Goal: Information Seeking & Learning: Check status

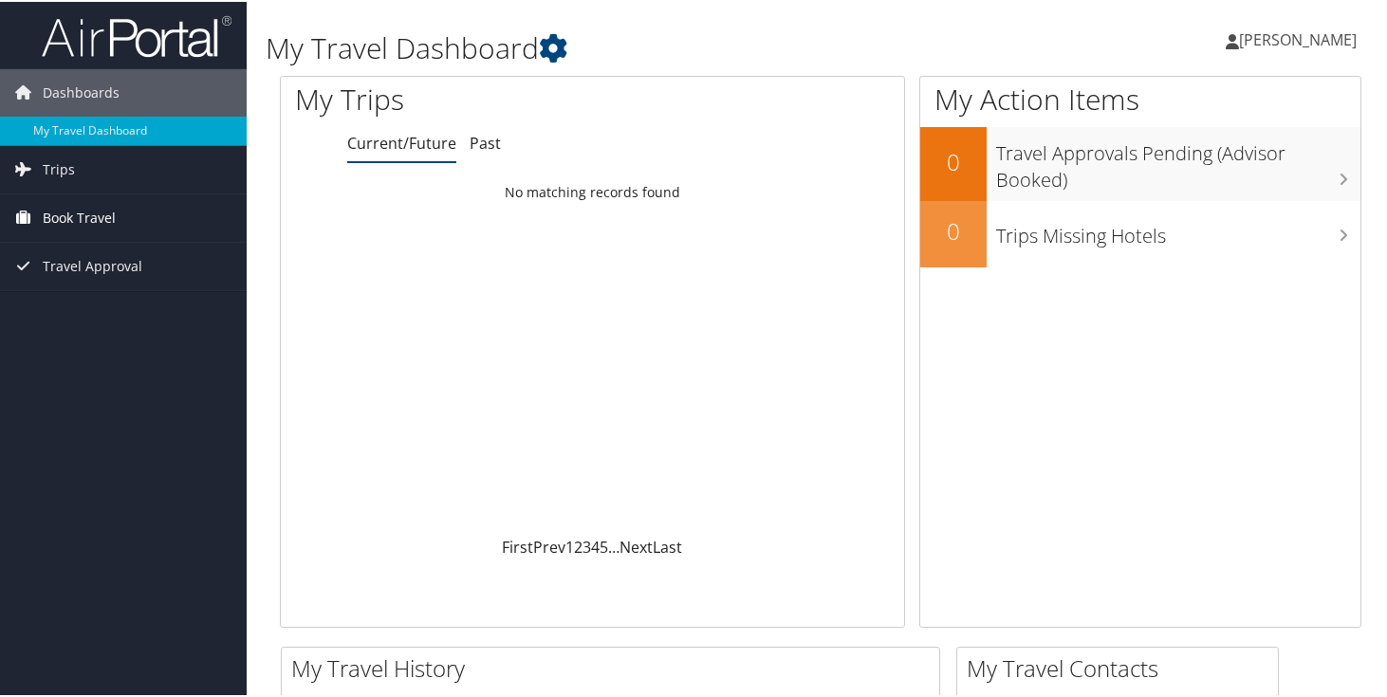
click at [60, 214] on span "Book Travel" at bounding box center [79, 216] width 73 height 47
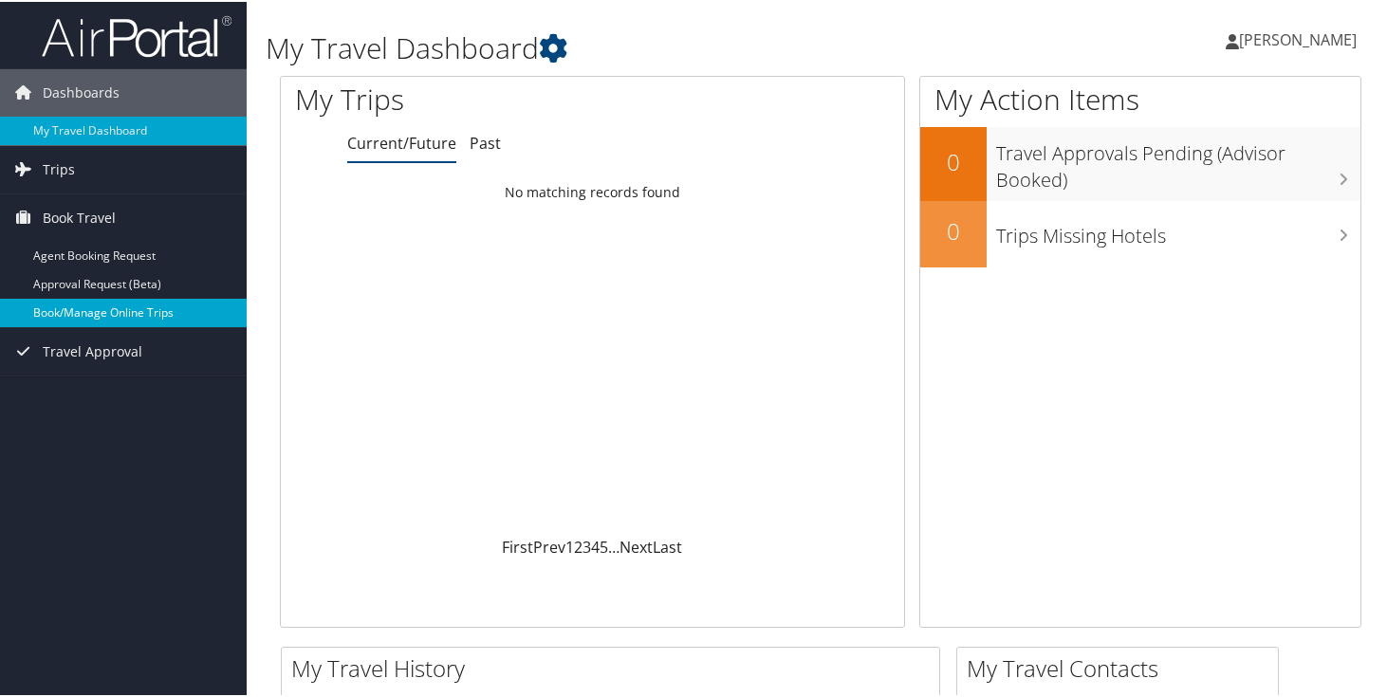
click at [86, 312] on link "Book/Manage Online Trips" at bounding box center [123, 311] width 247 height 28
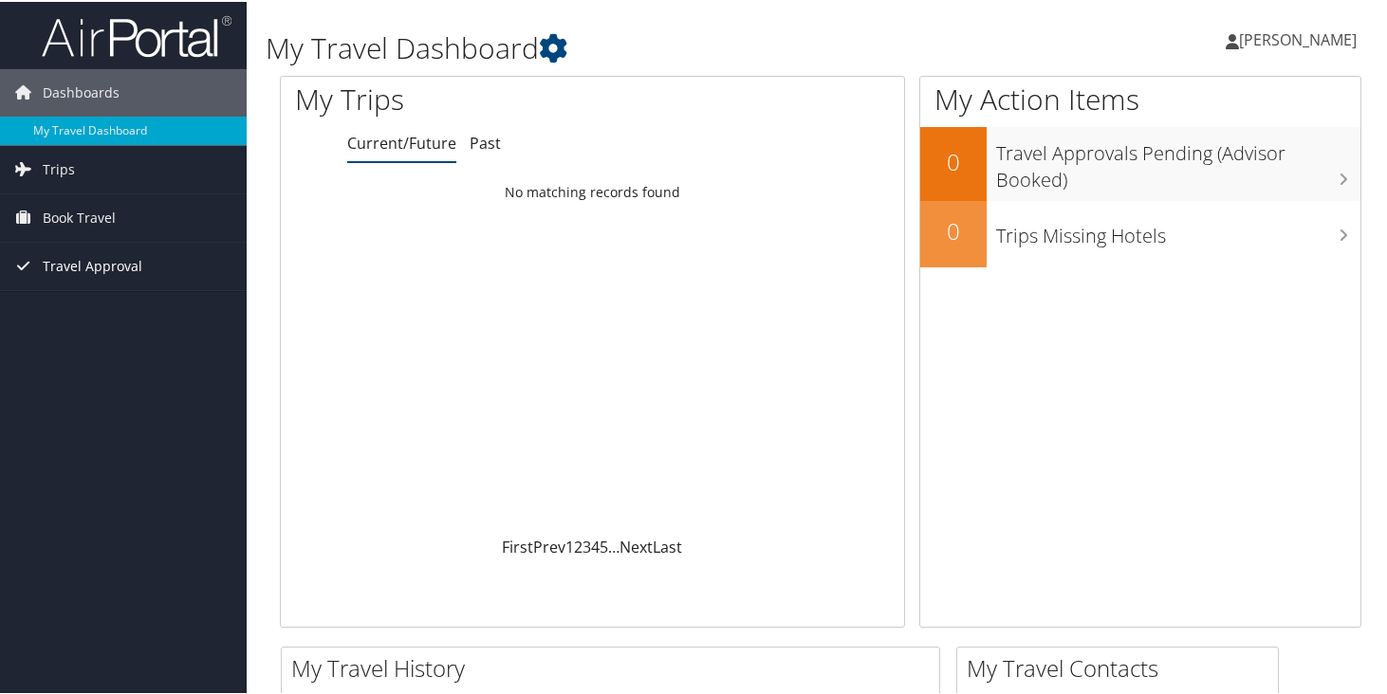
click at [62, 276] on span "Travel Approval" at bounding box center [93, 264] width 100 height 47
click at [65, 234] on span "Book Travel" at bounding box center [79, 216] width 73 height 47
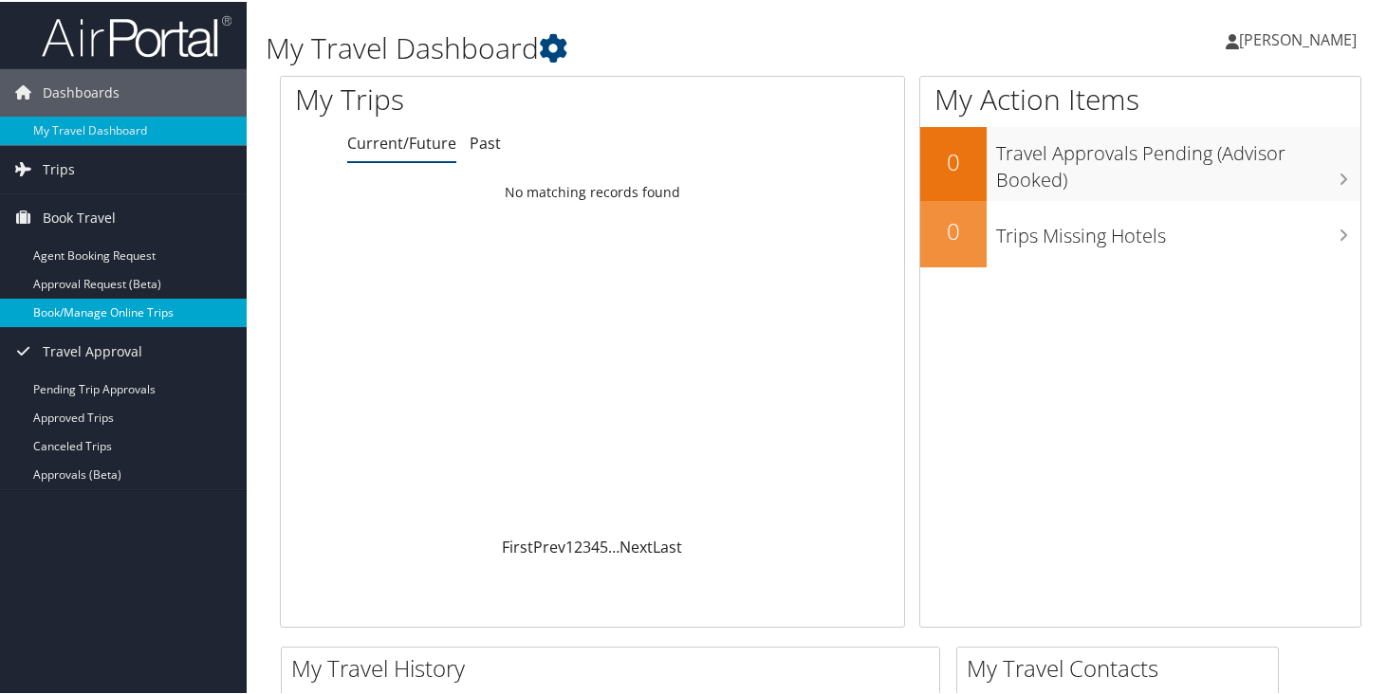
click at [66, 312] on link "Book/Manage Online Trips" at bounding box center [123, 311] width 247 height 28
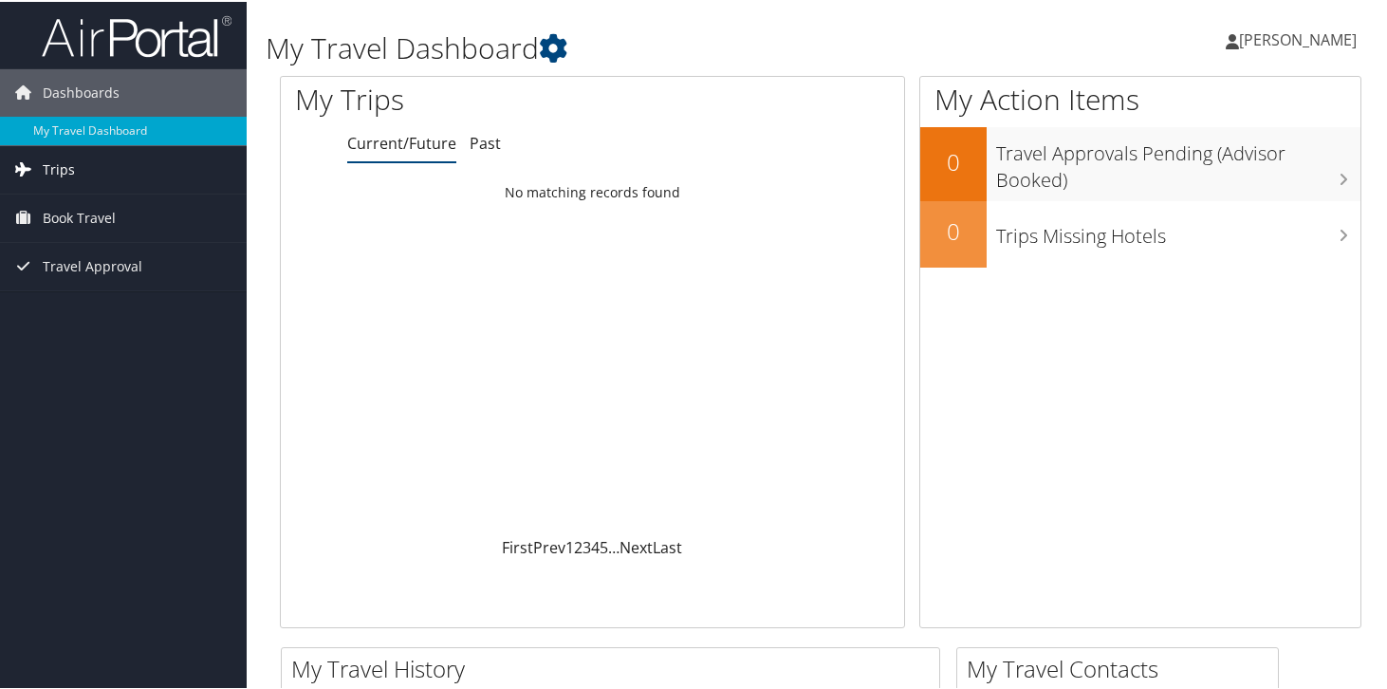
click at [79, 156] on link "Trips" at bounding box center [123, 167] width 247 height 47
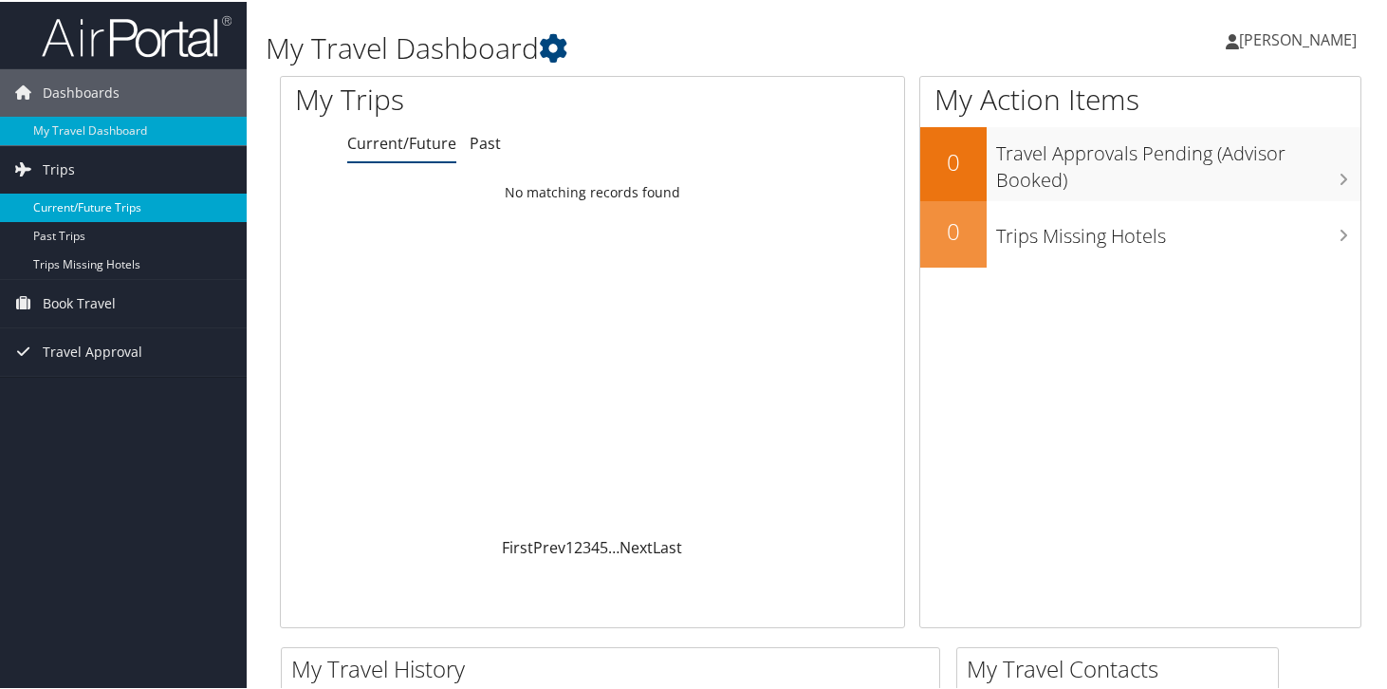
click at [81, 197] on link "Current/Future Trips" at bounding box center [123, 206] width 247 height 28
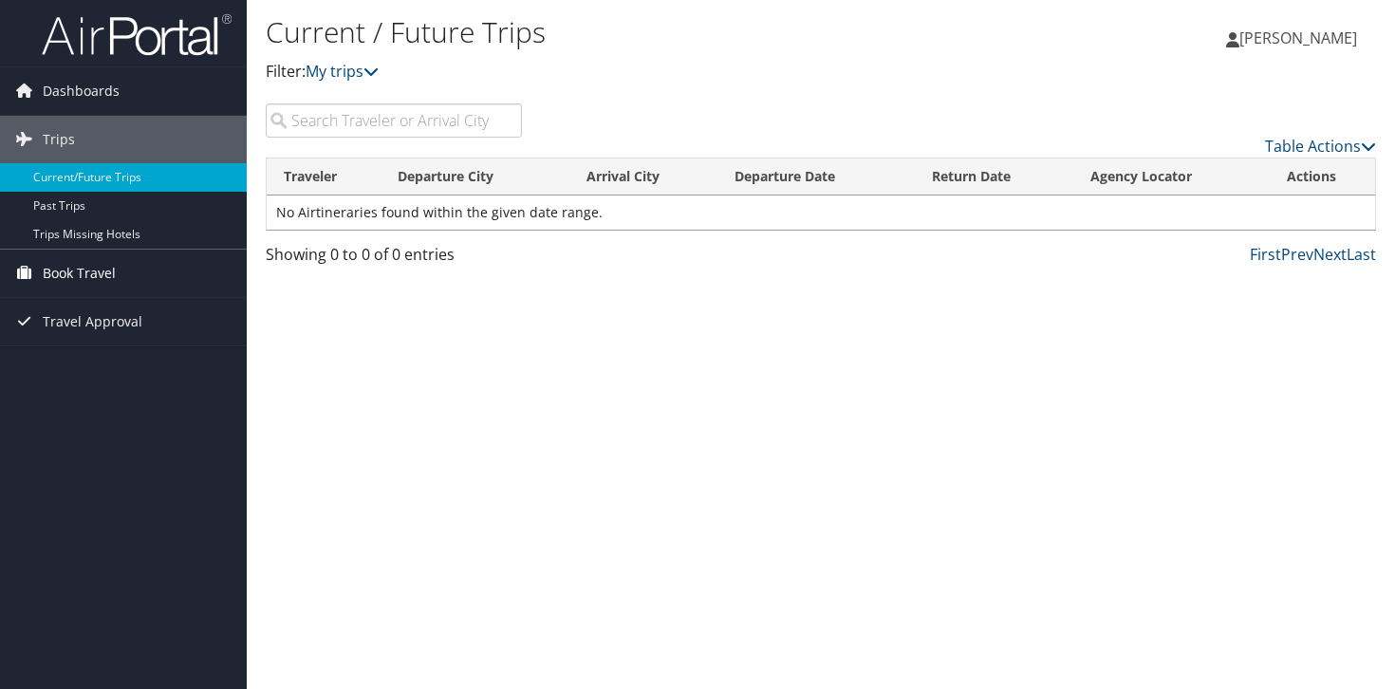
click at [73, 258] on span "Book Travel" at bounding box center [79, 273] width 73 height 47
click at [71, 398] on span "Travel Approval" at bounding box center [93, 406] width 100 height 47
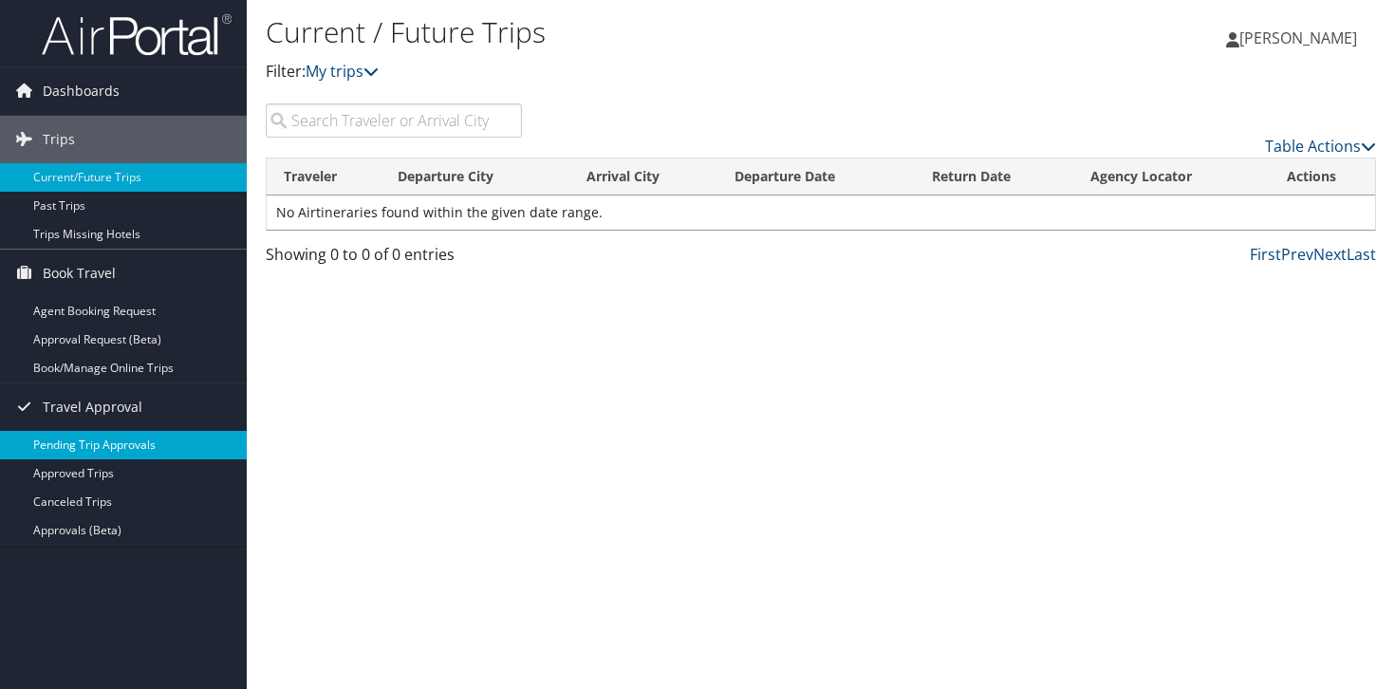
click at [77, 439] on link "Pending Trip Approvals" at bounding box center [123, 445] width 247 height 28
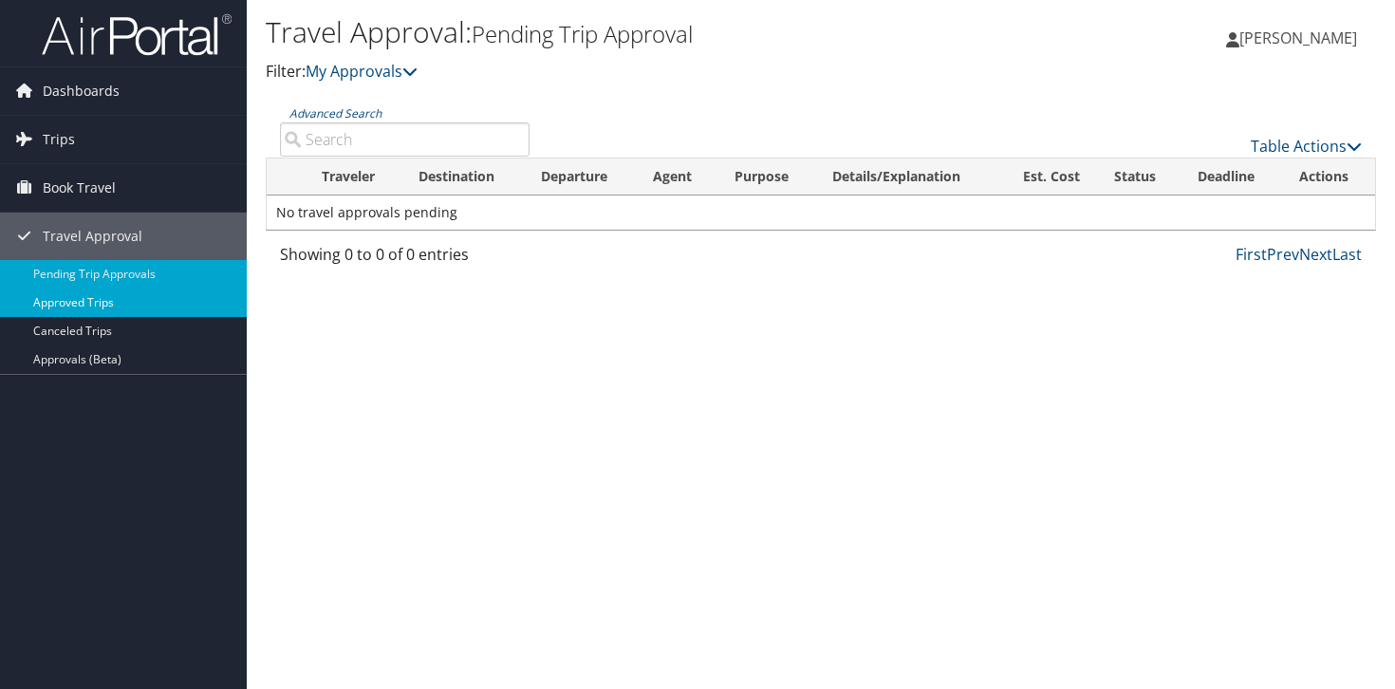
click at [127, 298] on link "Approved Trips" at bounding box center [123, 302] width 247 height 28
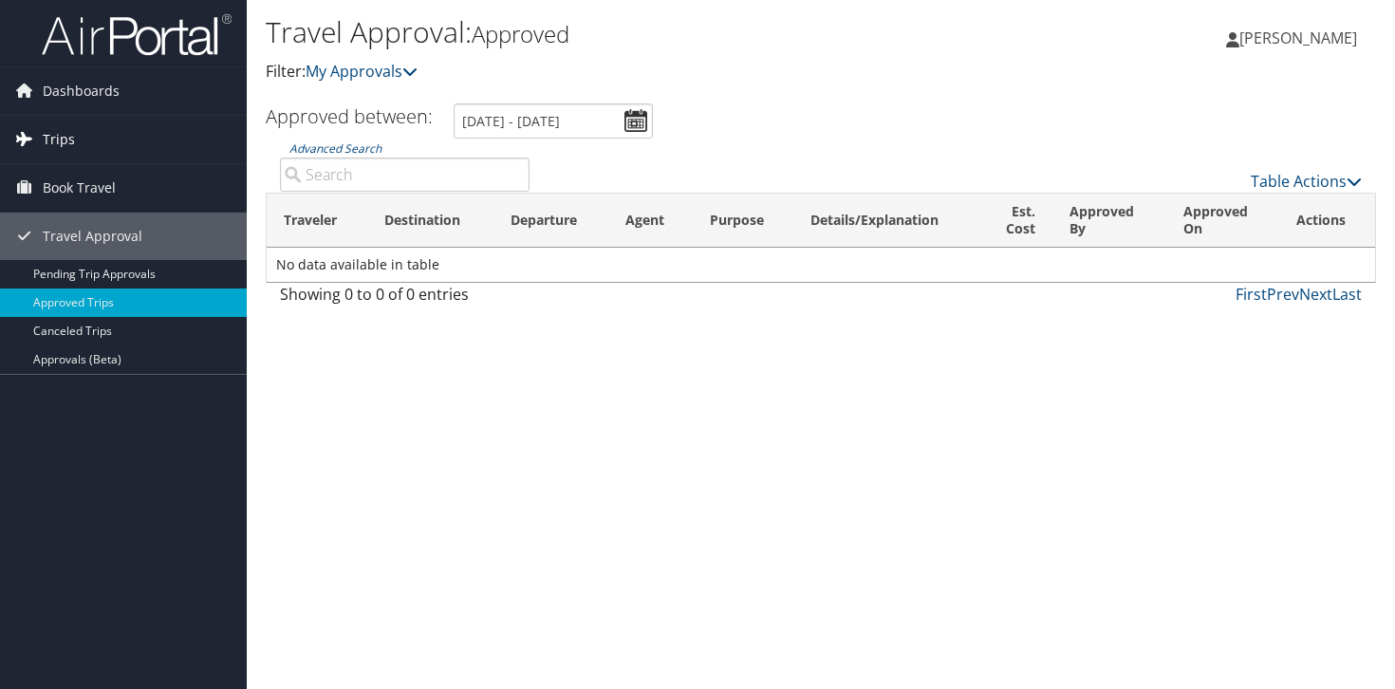
click at [69, 143] on span "Trips" at bounding box center [59, 139] width 32 height 47
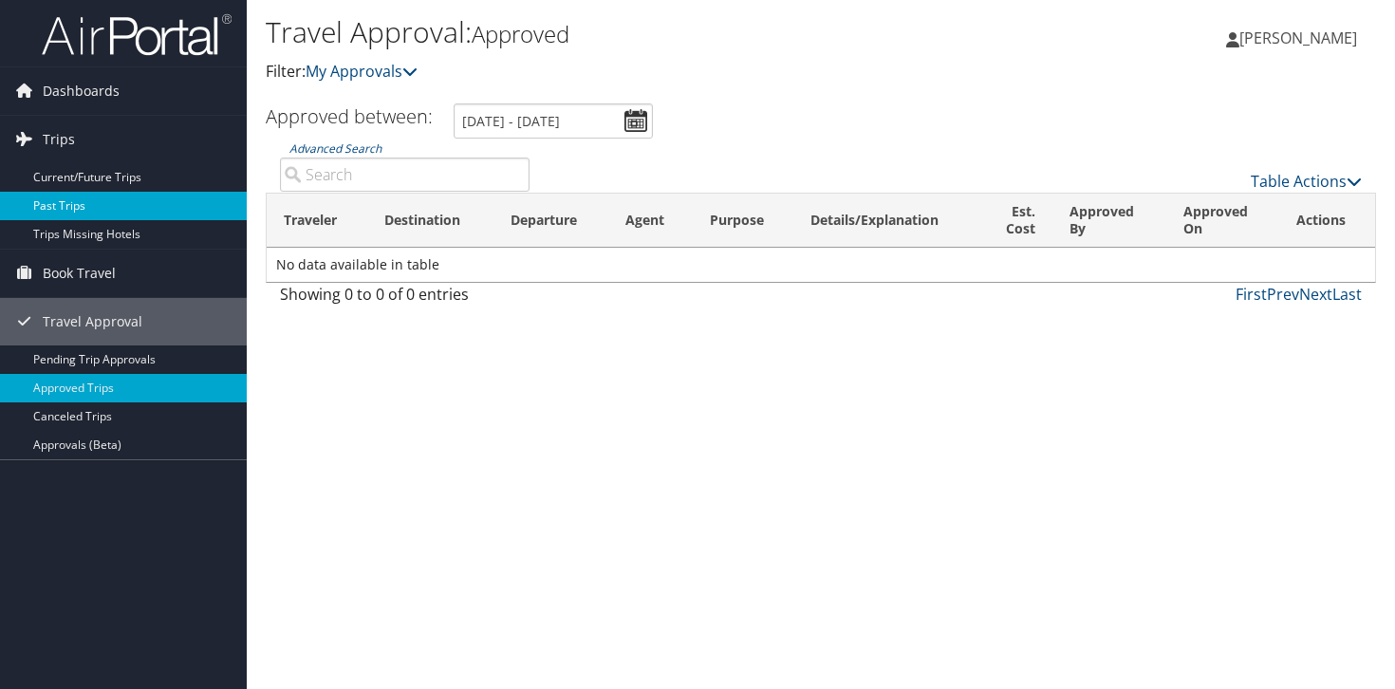
click at [67, 196] on link "Past Trips" at bounding box center [123, 206] width 247 height 28
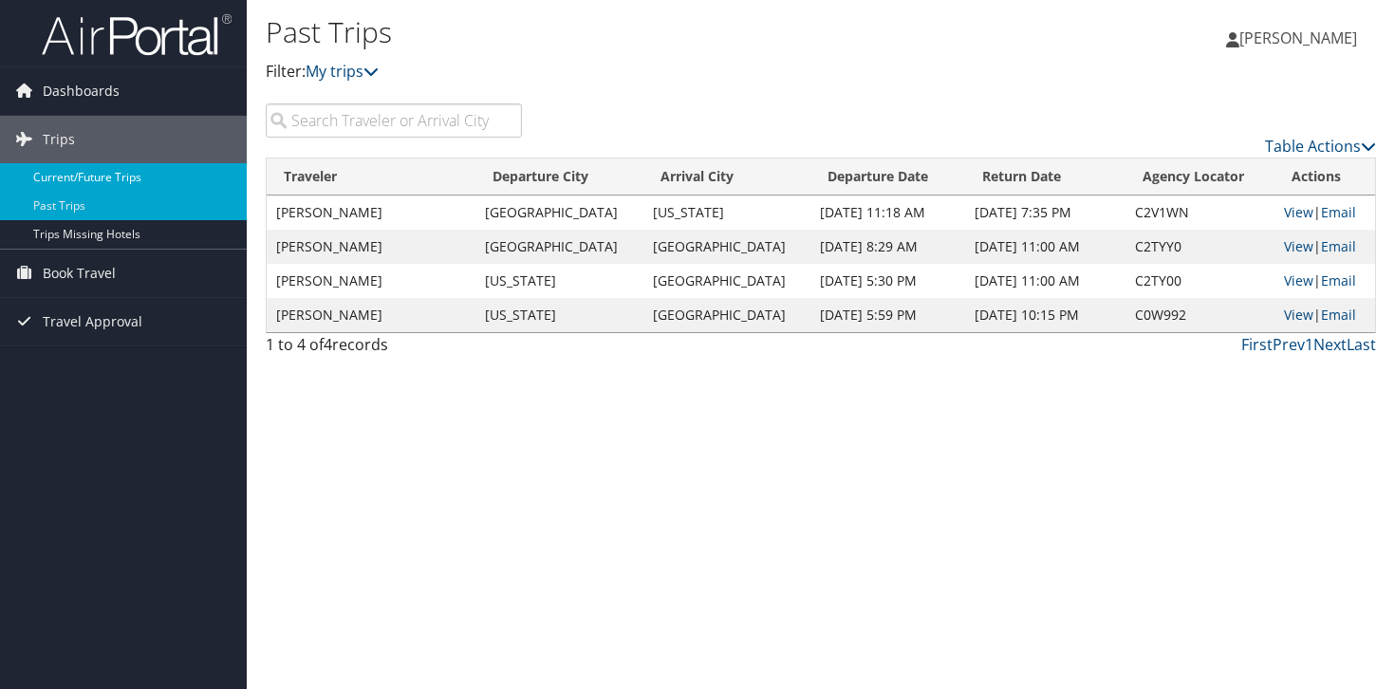
click at [110, 175] on link "Current/Future Trips" at bounding box center [123, 177] width 247 height 28
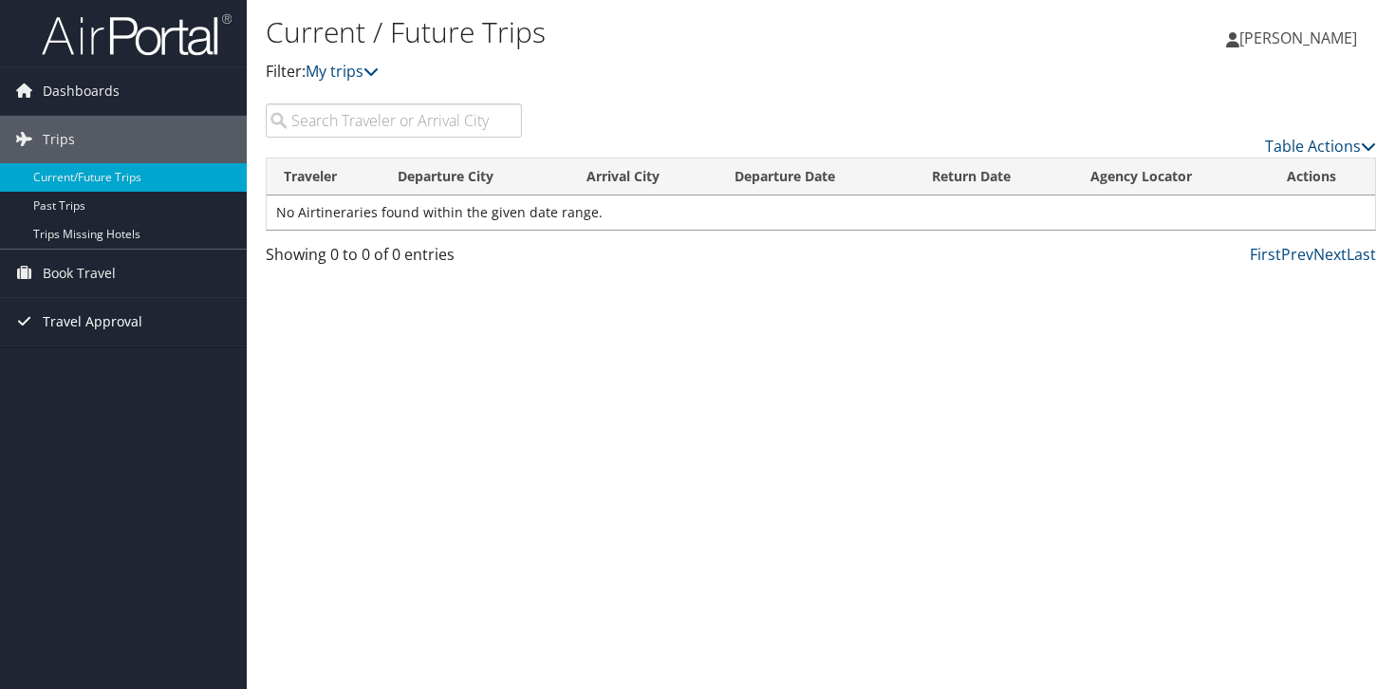
click at [58, 331] on span "Travel Approval" at bounding box center [93, 321] width 100 height 47
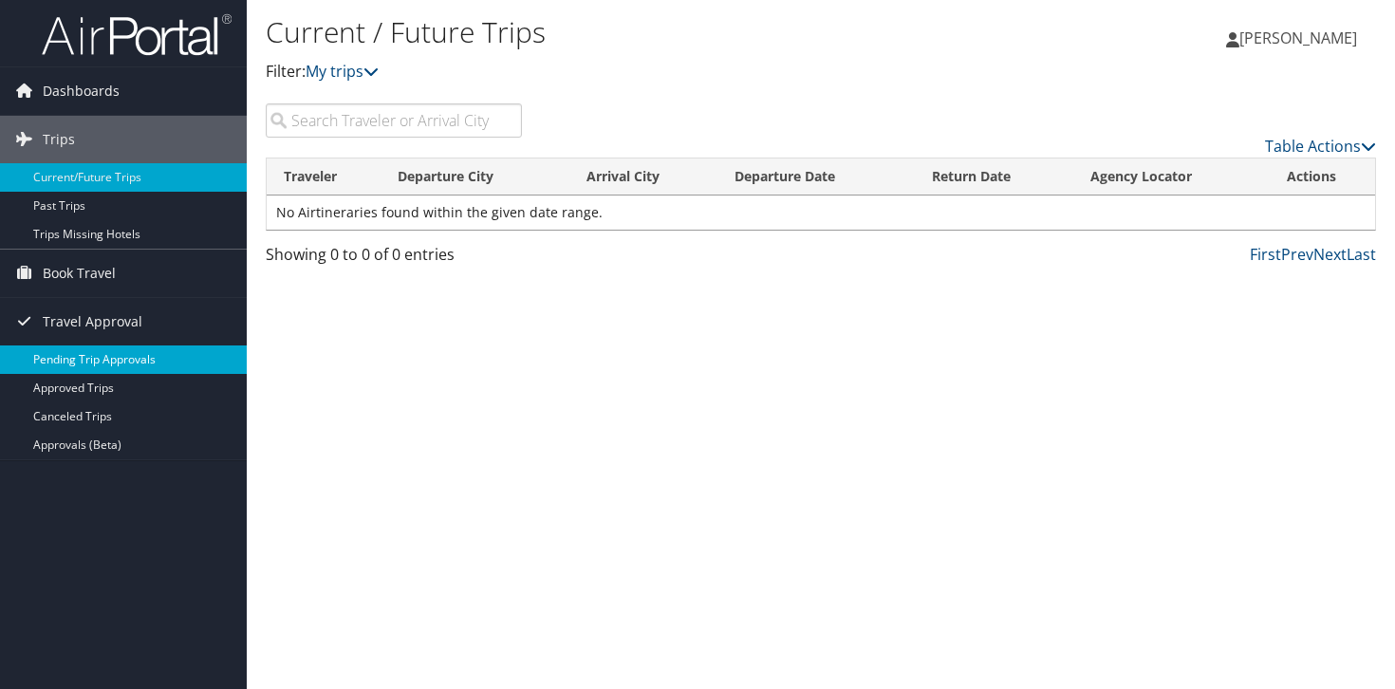
click at [63, 367] on link "Pending Trip Approvals" at bounding box center [123, 359] width 247 height 28
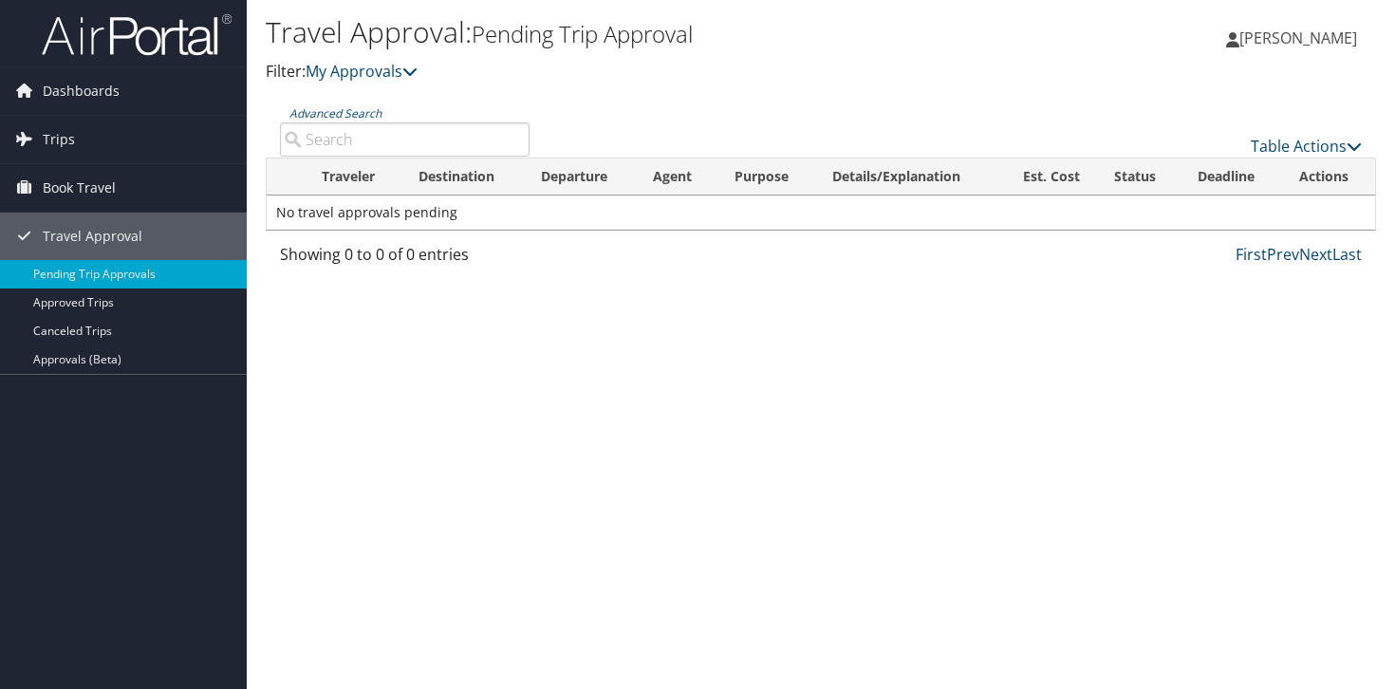
click at [360, 89] on div "Travel Approval: Pending Trip Approval Filter: My Approvals" at bounding box center [636, 56] width 740 height 94
click at [365, 81] on link "My Approvals" at bounding box center [362, 71] width 112 height 21
click at [110, 365] on link "Approvals (Beta)" at bounding box center [123, 359] width 247 height 28
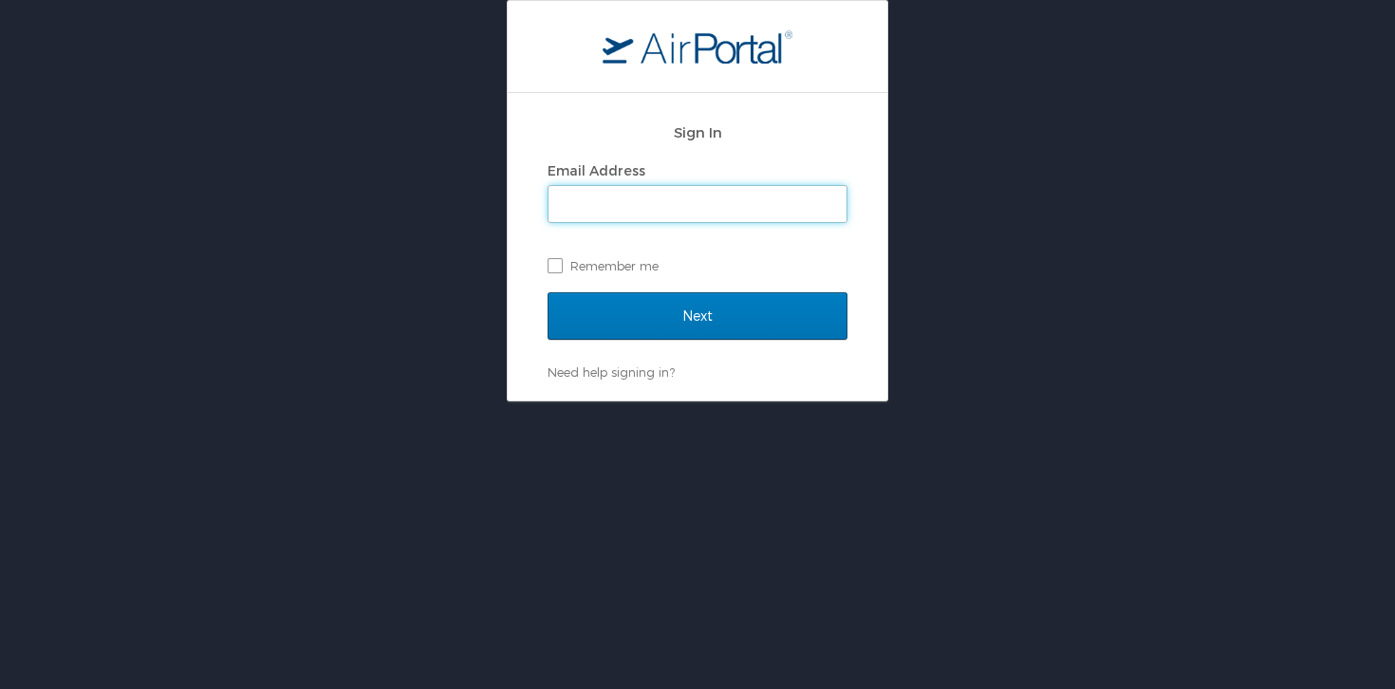
type input "[PERSON_NAME][EMAIL_ADDRESS][PERSON_NAME][PERSON_NAME][DOMAIN_NAME]"
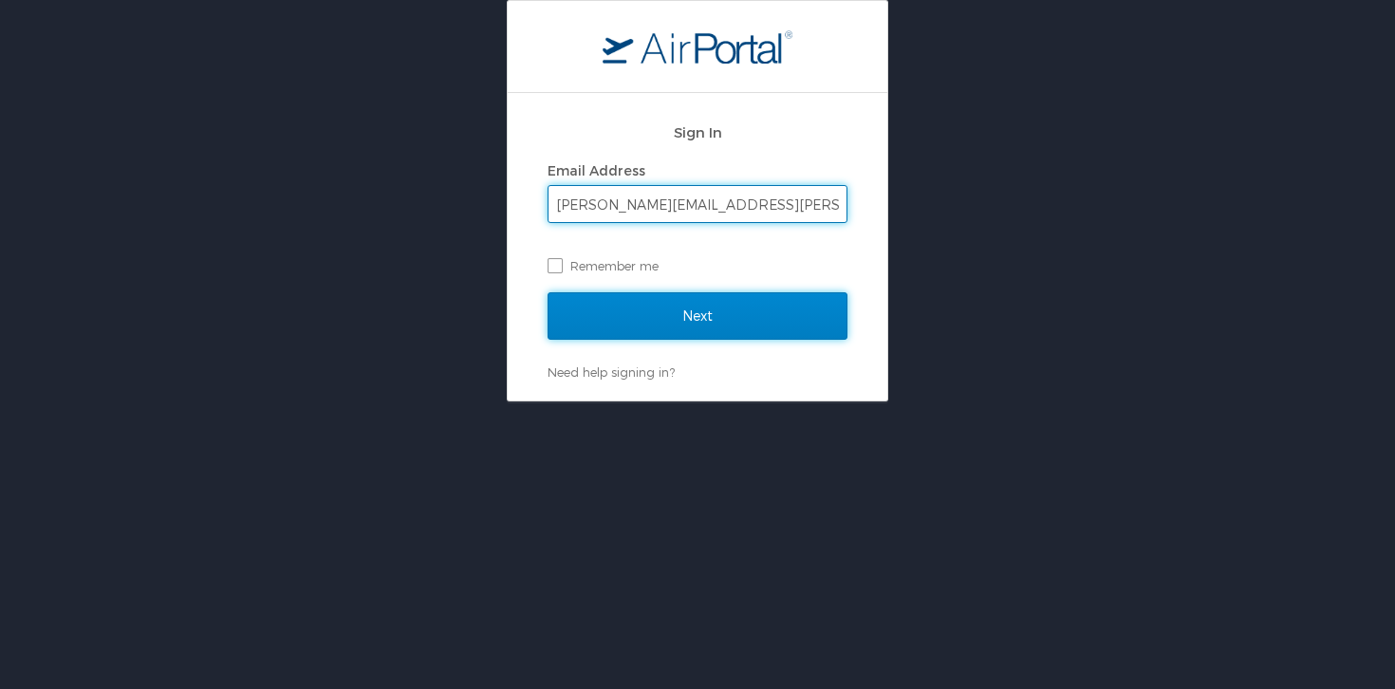
click at [726, 309] on input "Next" at bounding box center [697, 315] width 300 height 47
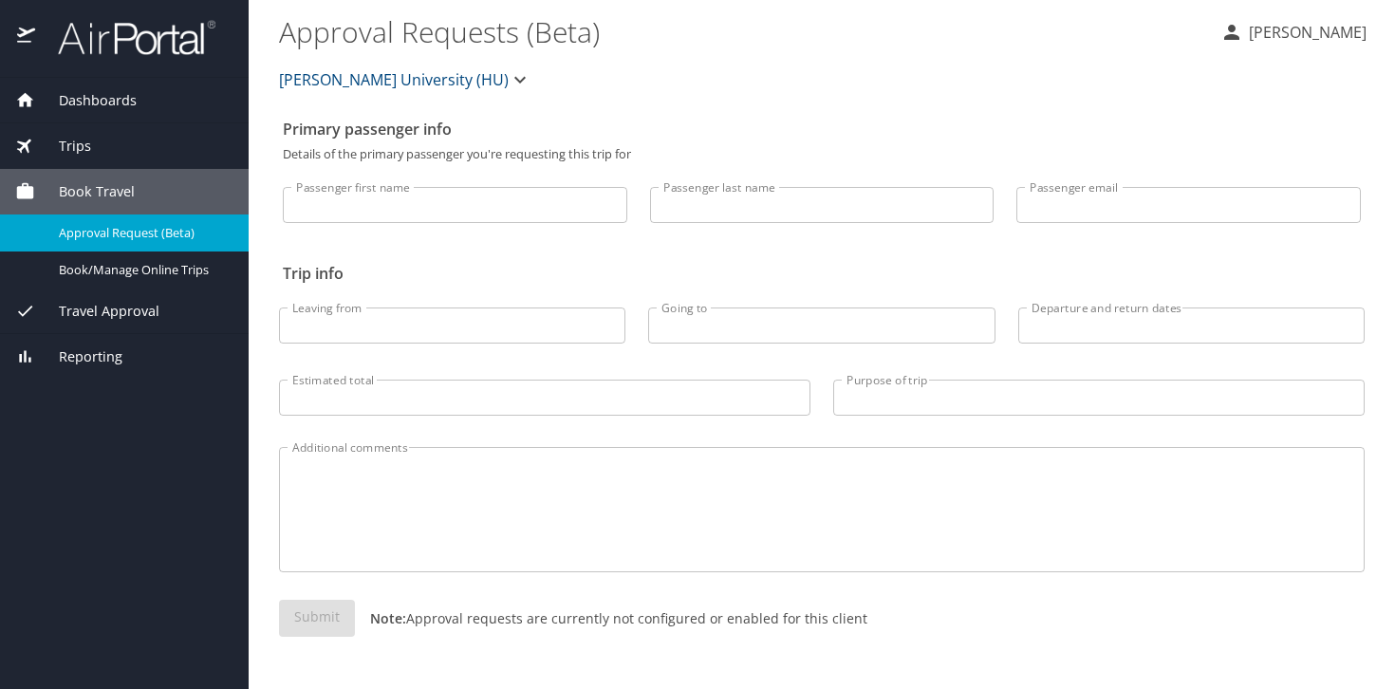
click at [97, 324] on div "Travel Approval" at bounding box center [124, 311] width 249 height 46
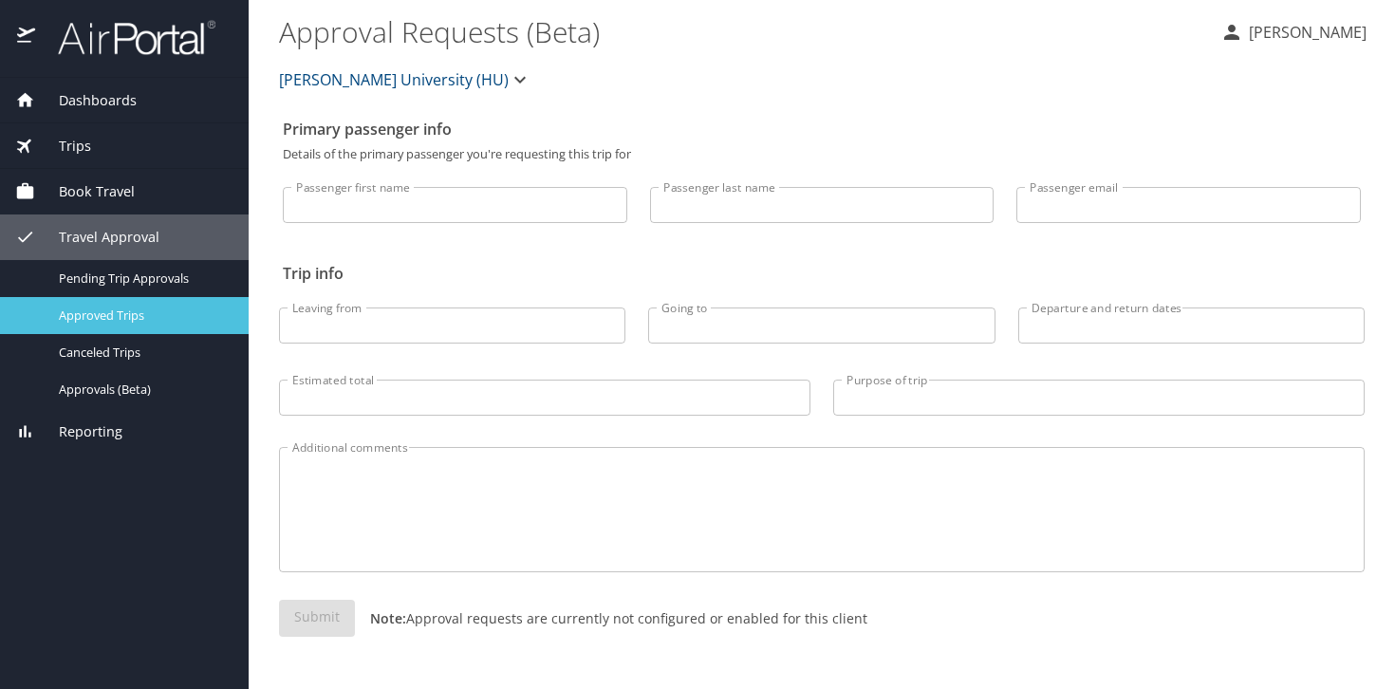
click at [104, 319] on span "Approved Trips" at bounding box center [142, 315] width 167 height 18
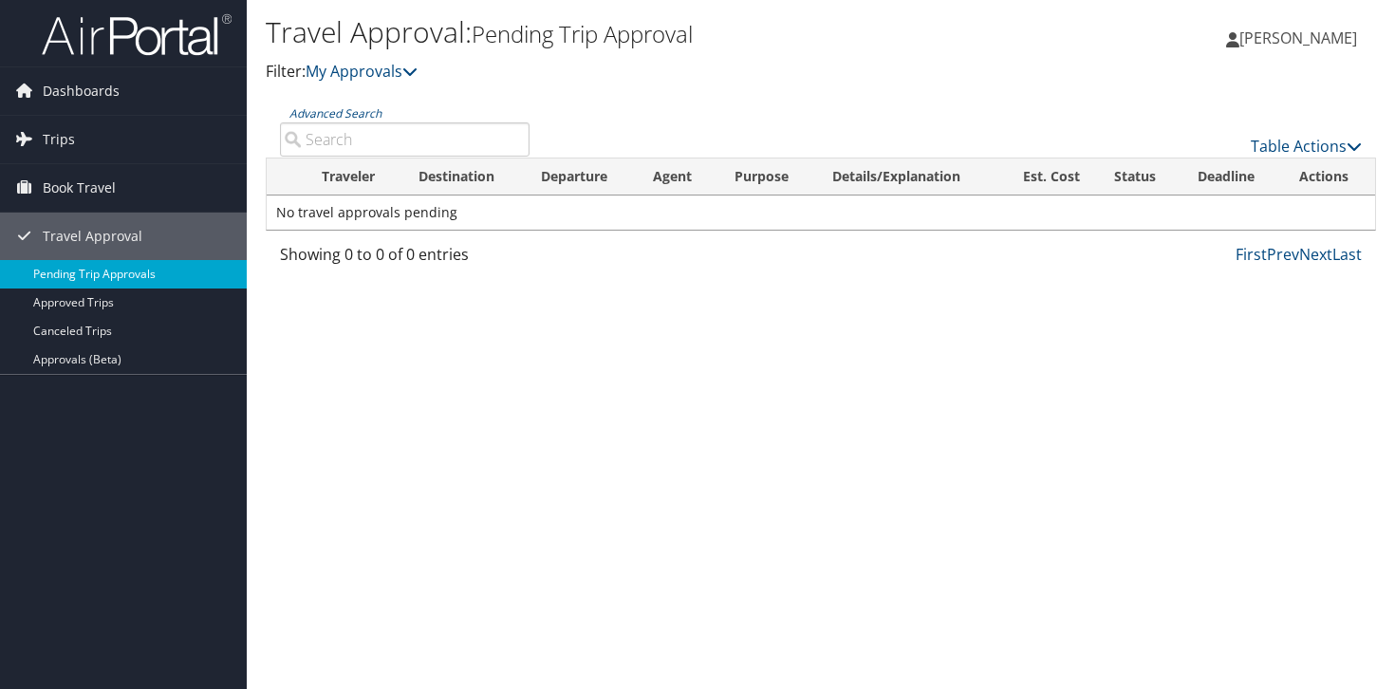
click at [89, 281] on link "Pending Trip Approvals" at bounding box center [123, 274] width 247 height 28
click at [57, 376] on div "Dashboards My Travel Dashboard Trips Current/Future Trips Past Trips Trips Miss…" at bounding box center [697, 344] width 1395 height 689
click at [64, 366] on link "Approvals (Beta)" at bounding box center [123, 359] width 247 height 28
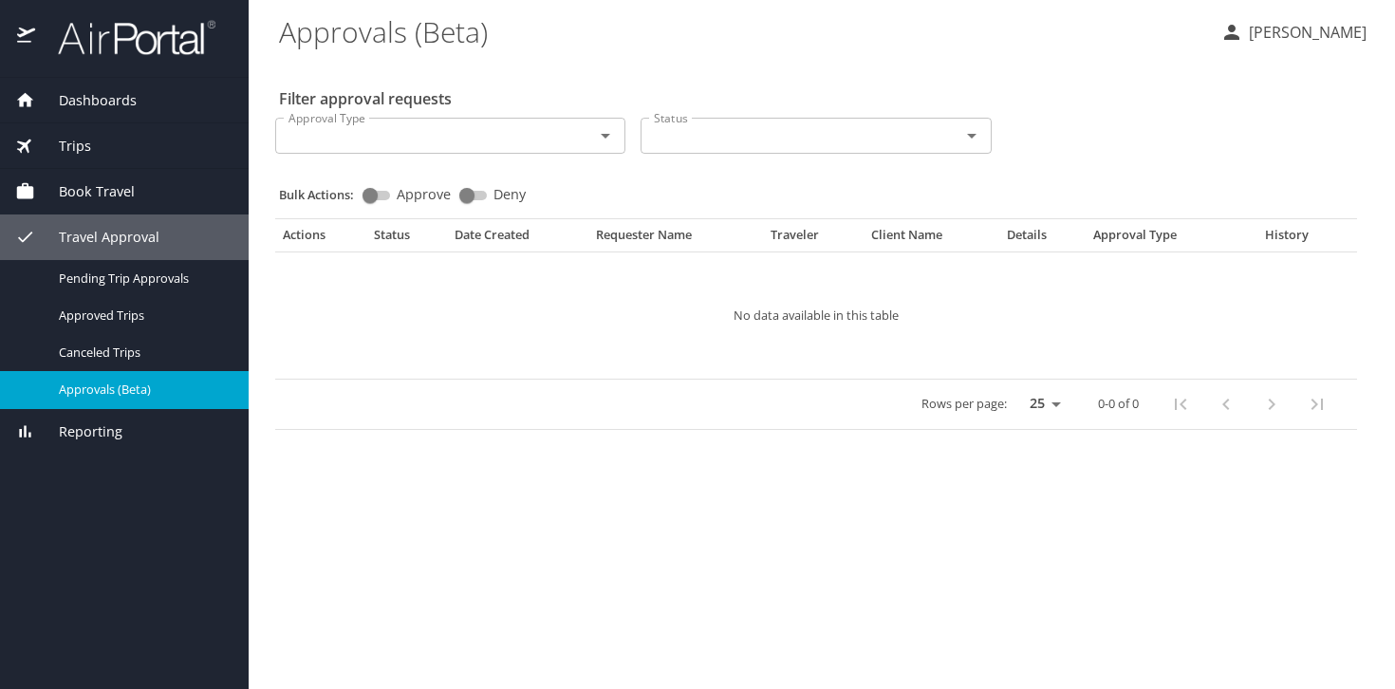
click at [104, 151] on div "Trips" at bounding box center [124, 146] width 218 height 21
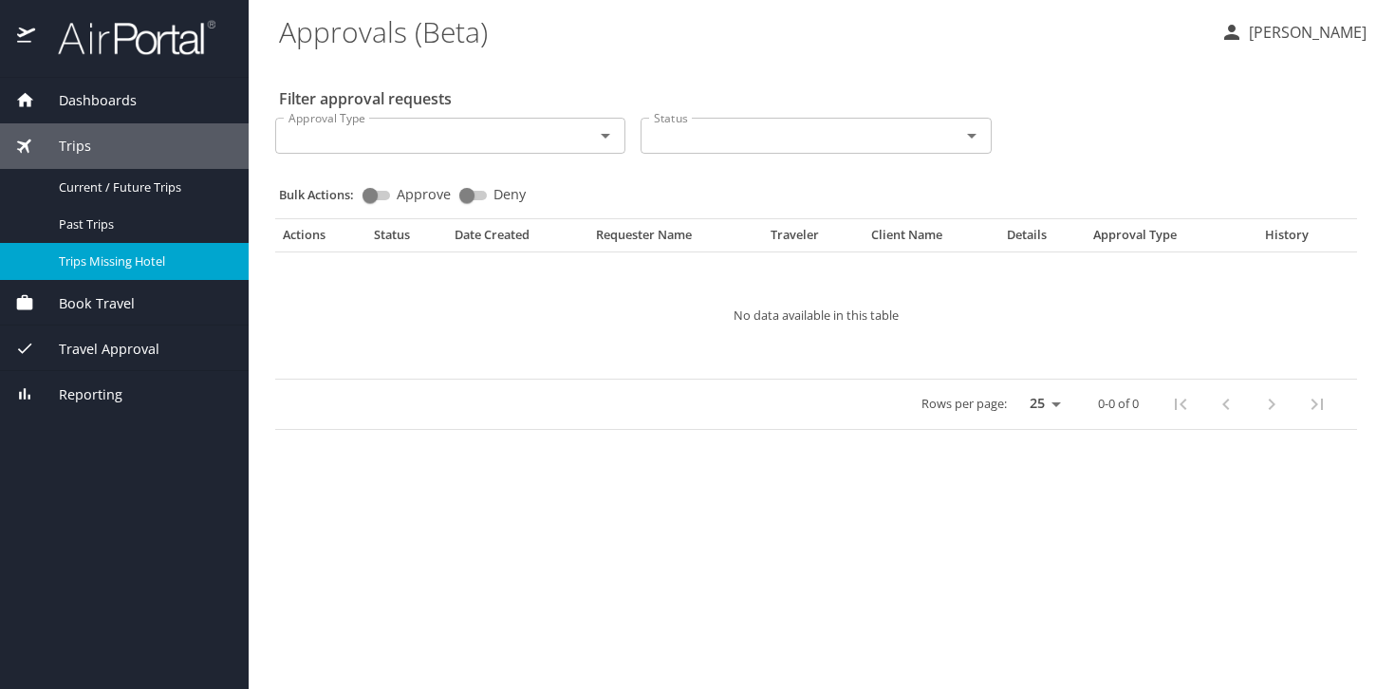
click at [82, 253] on span "Trips Missing Hotel" at bounding box center [142, 261] width 167 height 18
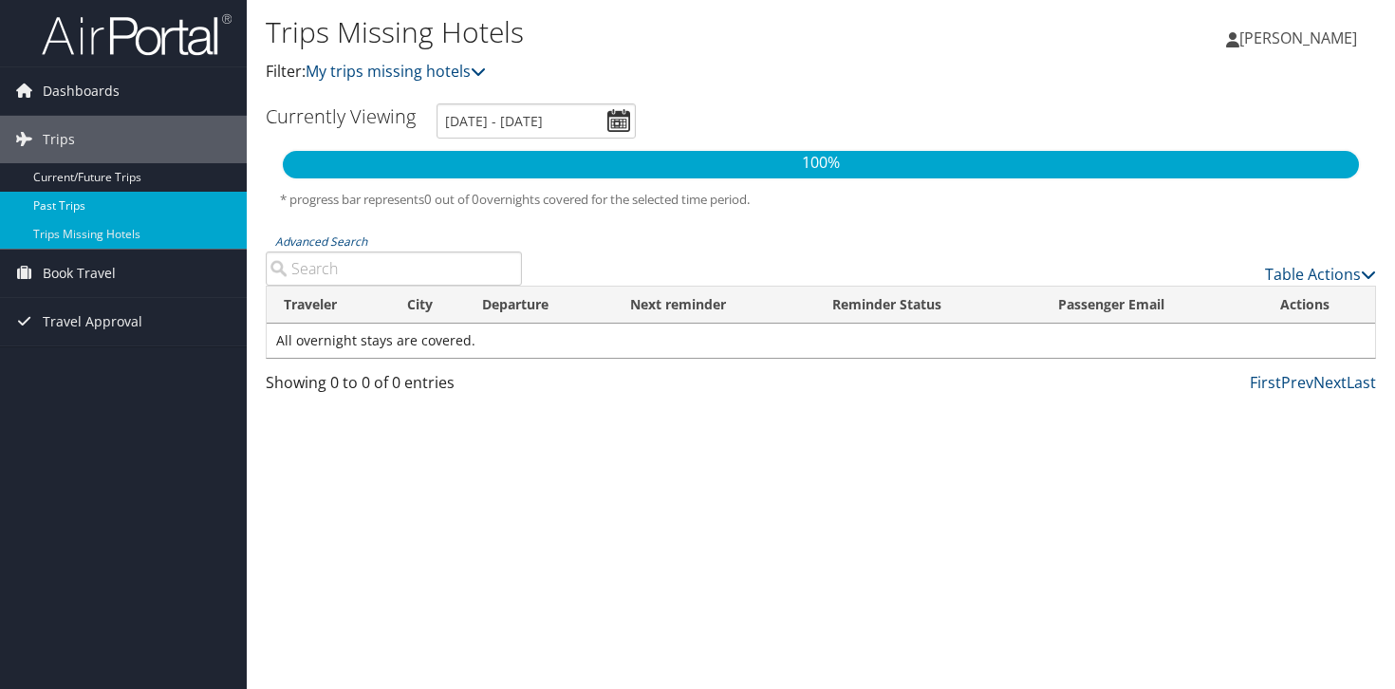
click at [67, 204] on link "Past Trips" at bounding box center [123, 206] width 247 height 28
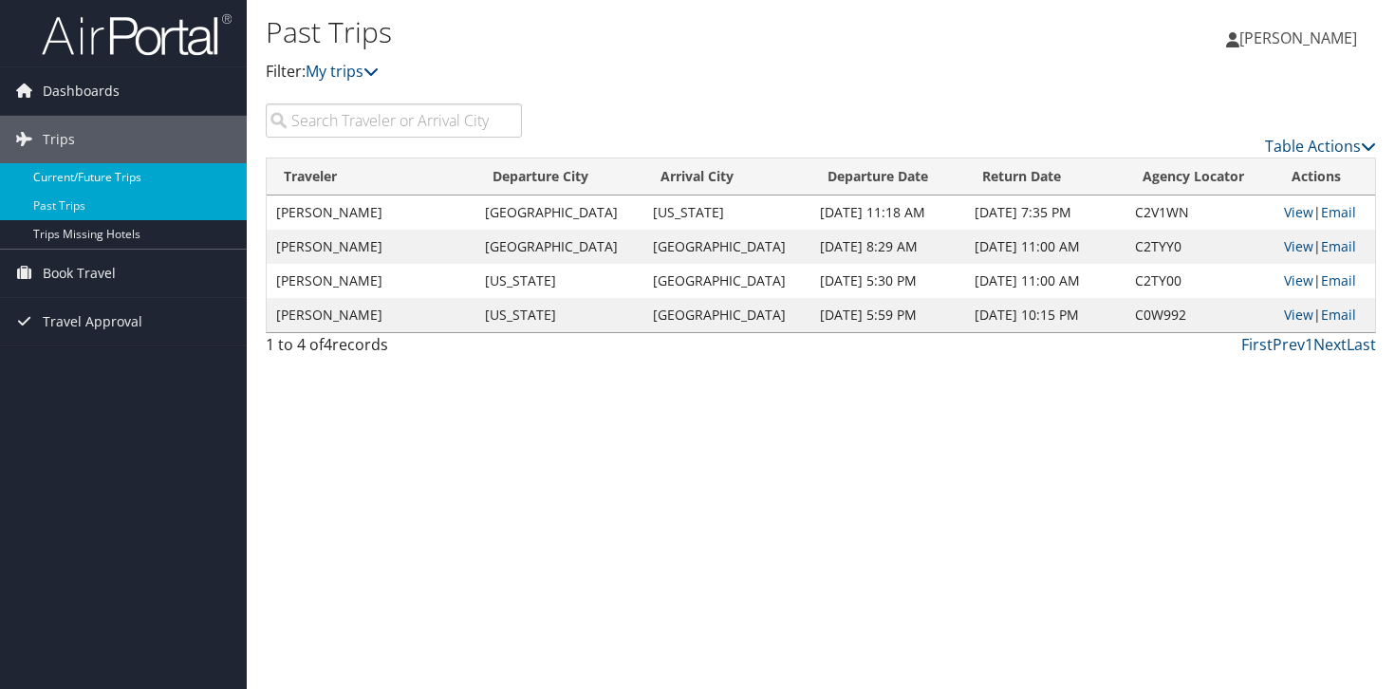
click at [87, 176] on link "Current/Future Trips" at bounding box center [123, 177] width 247 height 28
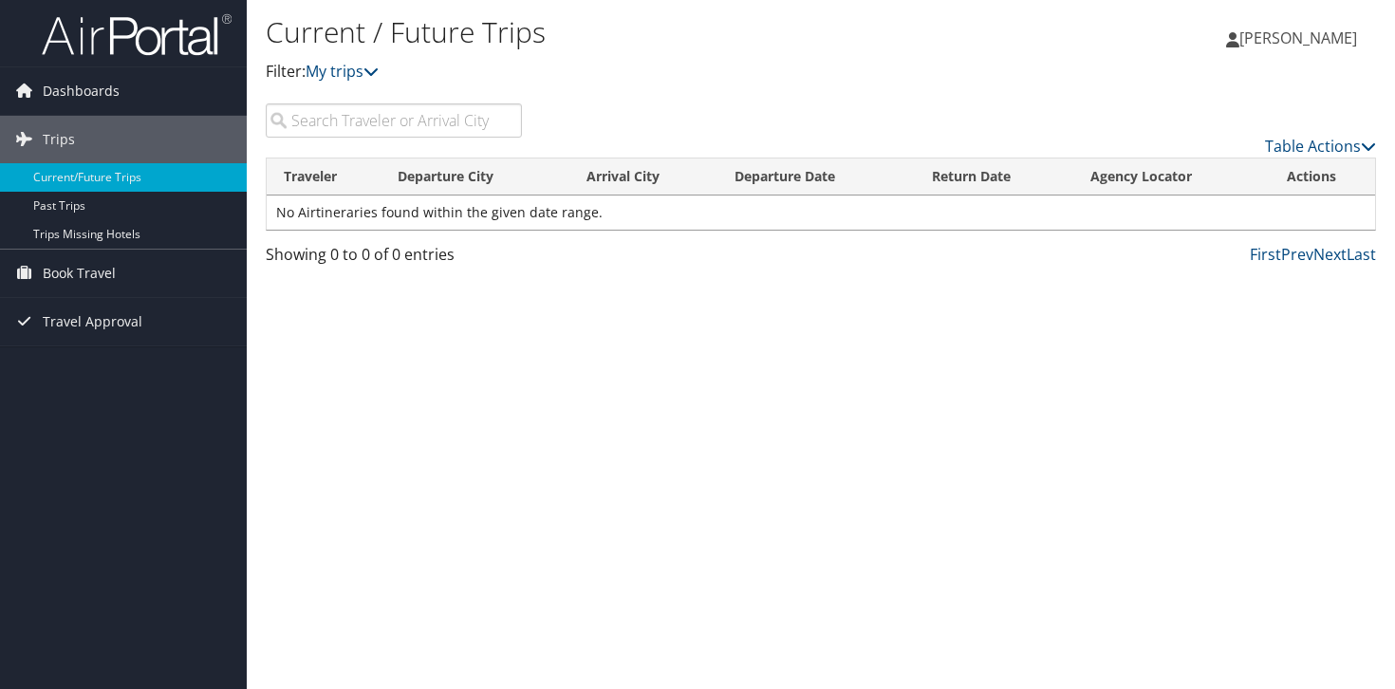
click at [366, 216] on td "No Airtineraries found within the given date range." at bounding box center [821, 212] width 1108 height 34
click at [403, 128] on input "search" at bounding box center [394, 120] width 256 height 34
click at [1328, 144] on link "Table Actions" at bounding box center [1320, 146] width 111 height 21
click at [349, 55] on div at bounding box center [697, 344] width 1395 height 689
click at [341, 75] on div at bounding box center [697, 344] width 1395 height 689
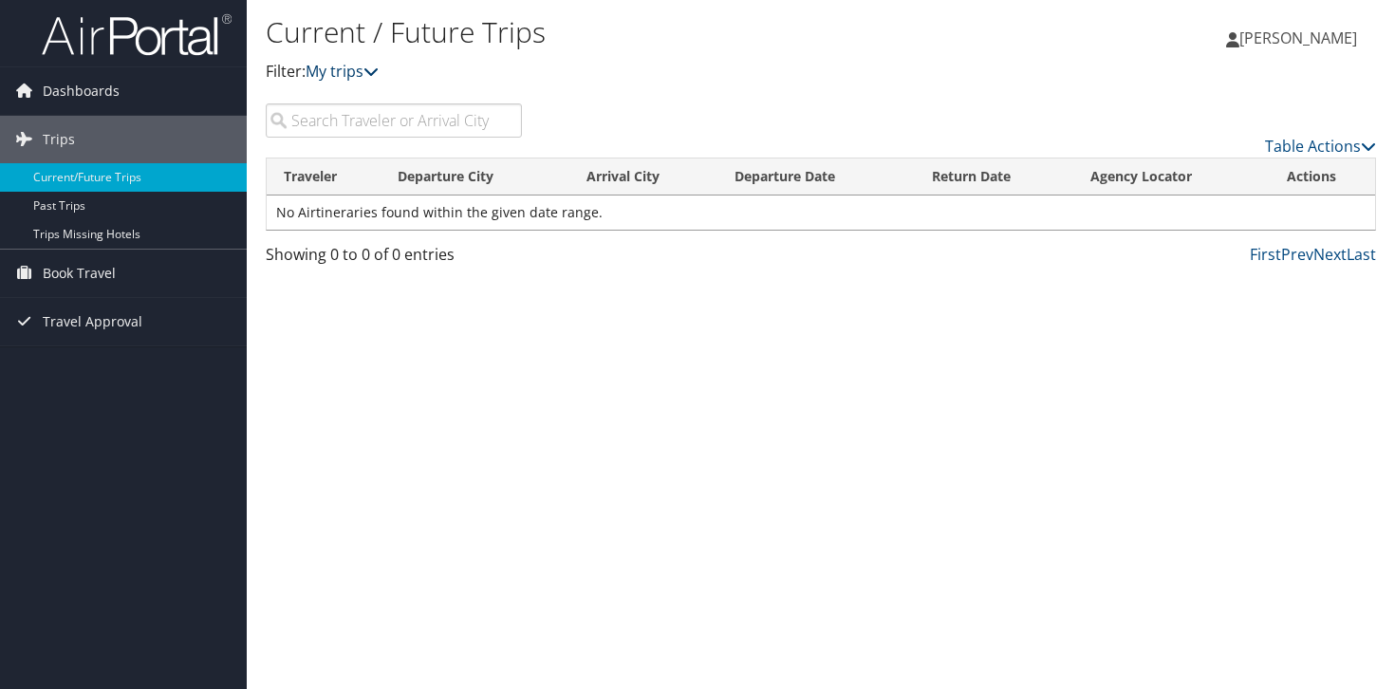
click at [376, 82] on link "My trips" at bounding box center [342, 71] width 73 height 21
click at [774, 91] on div "Current / Future Trips Filter: My trips" at bounding box center [636, 56] width 740 height 94
click at [80, 87] on span "Dashboards" at bounding box center [81, 90] width 77 height 47
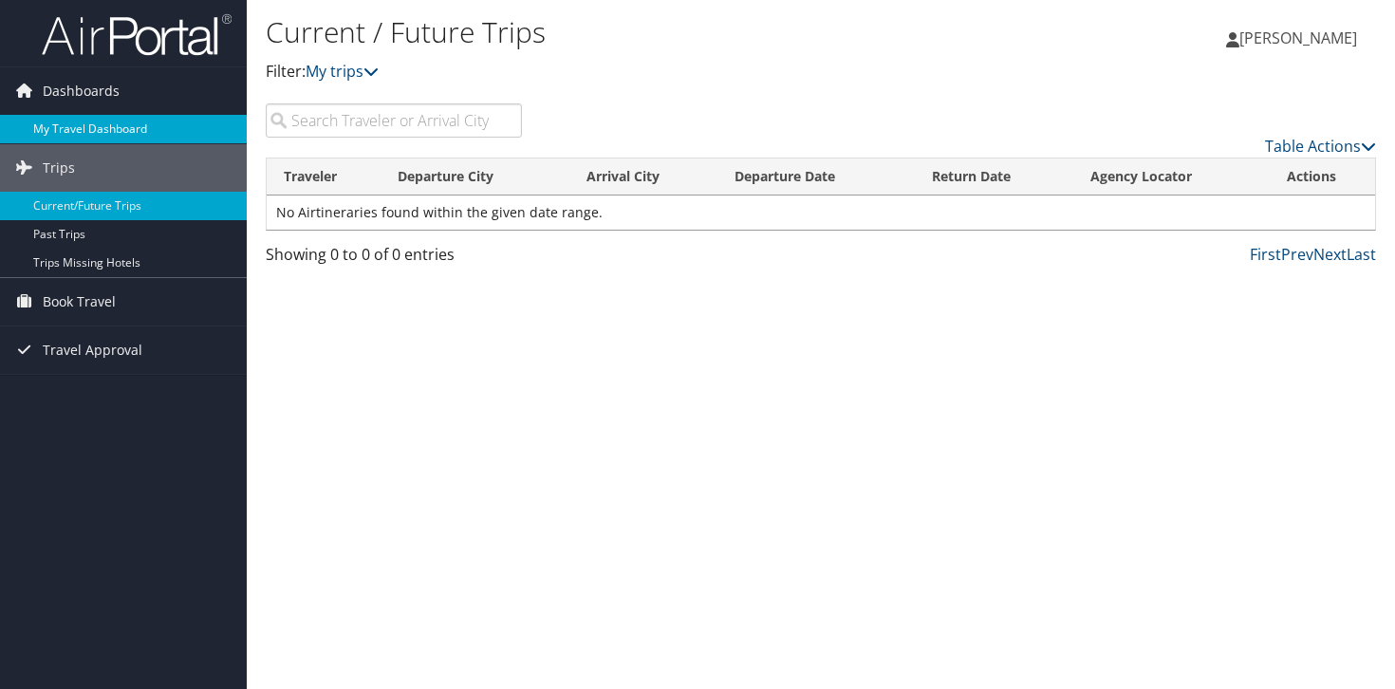
click at [104, 127] on link "My Travel Dashboard" at bounding box center [123, 129] width 247 height 28
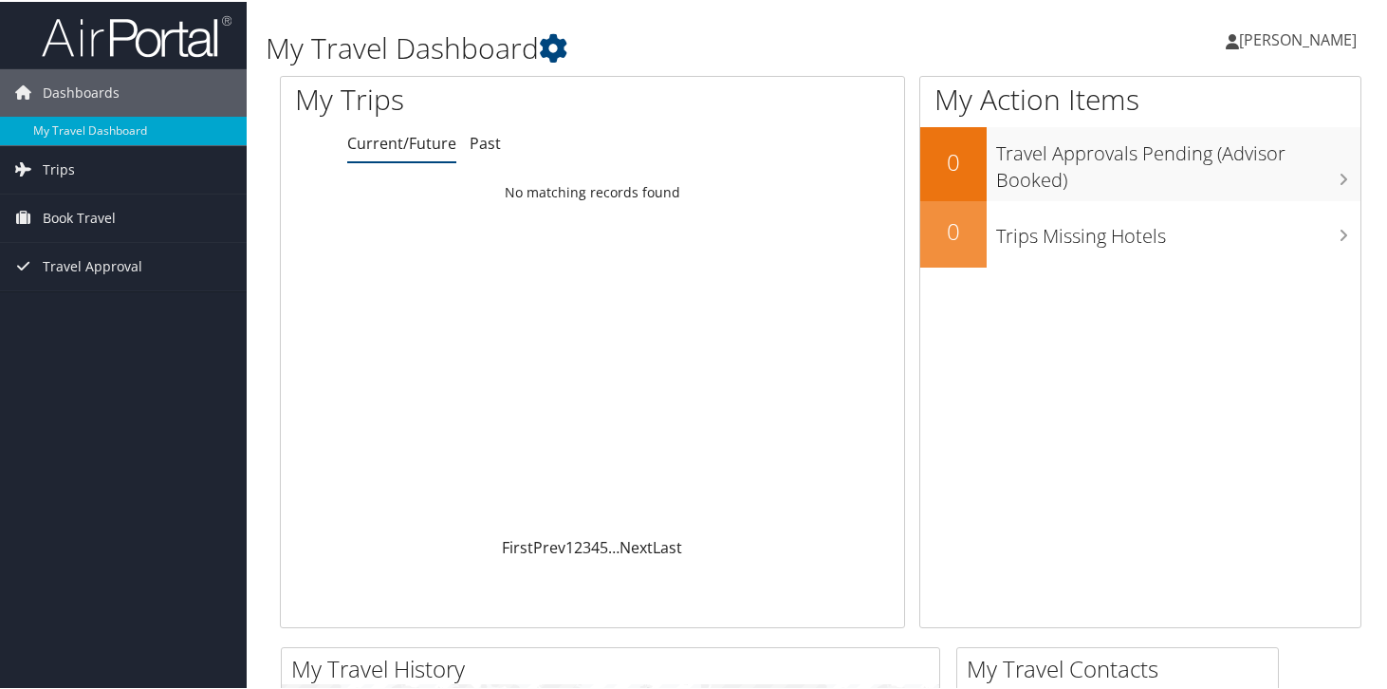
click at [1354, 165] on div "My Action Items 0 Travel Approvals Pending (Advisor Booked) 0 Trips Missing Hot…" at bounding box center [1147, 359] width 456 height 571
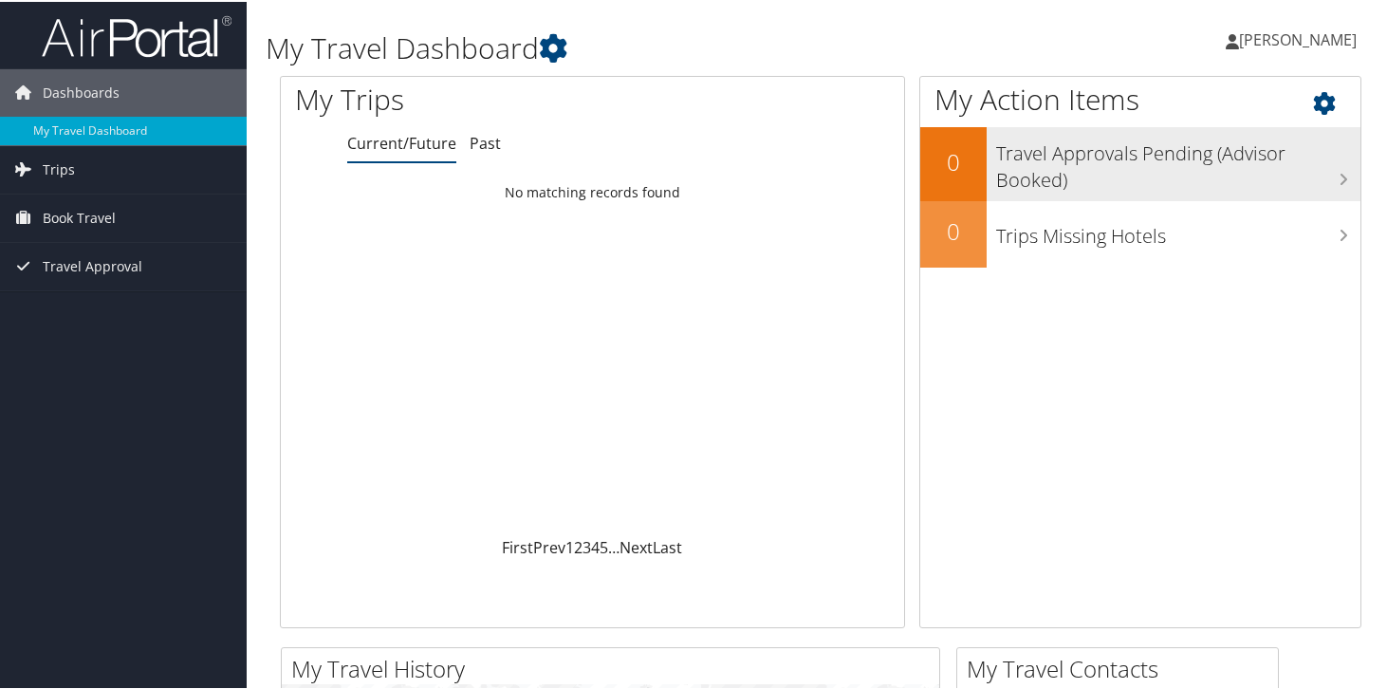
click at [1318, 176] on h3 "Travel Approvals Pending (Advisor Booked)" at bounding box center [1178, 160] width 364 height 63
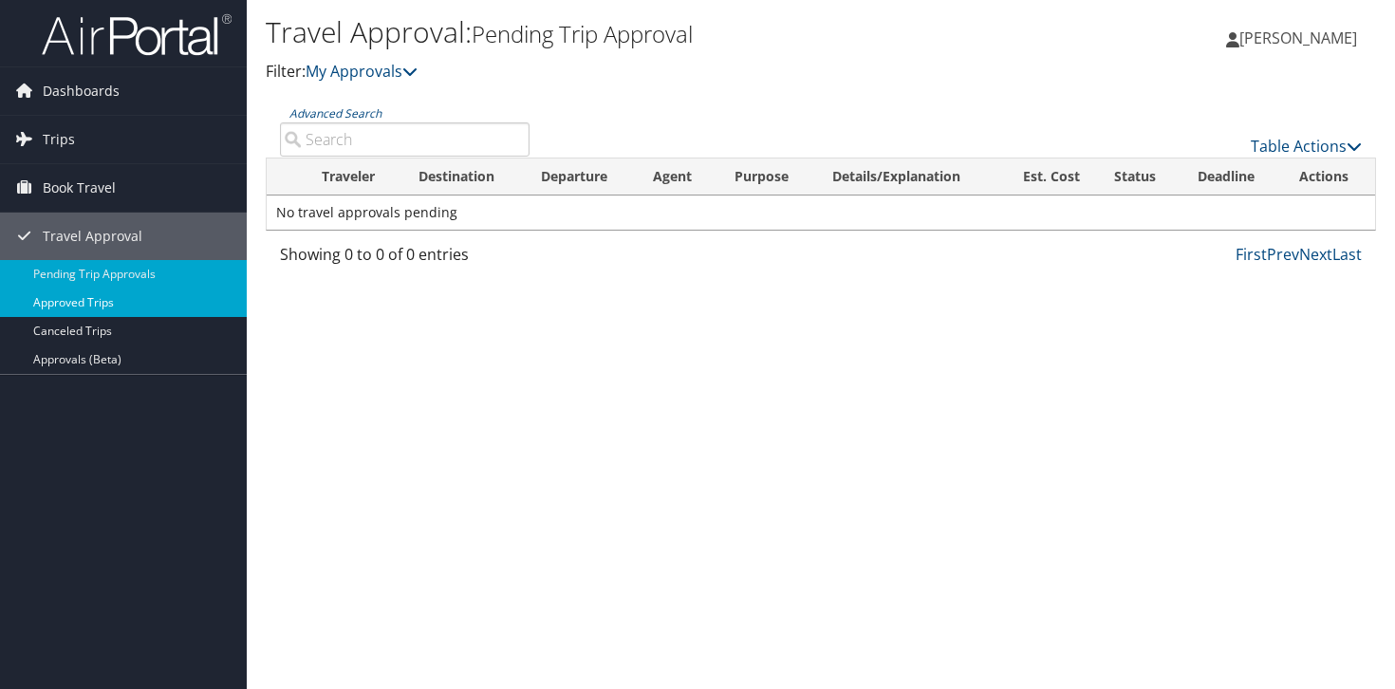
click at [77, 306] on link "Approved Trips" at bounding box center [123, 302] width 247 height 28
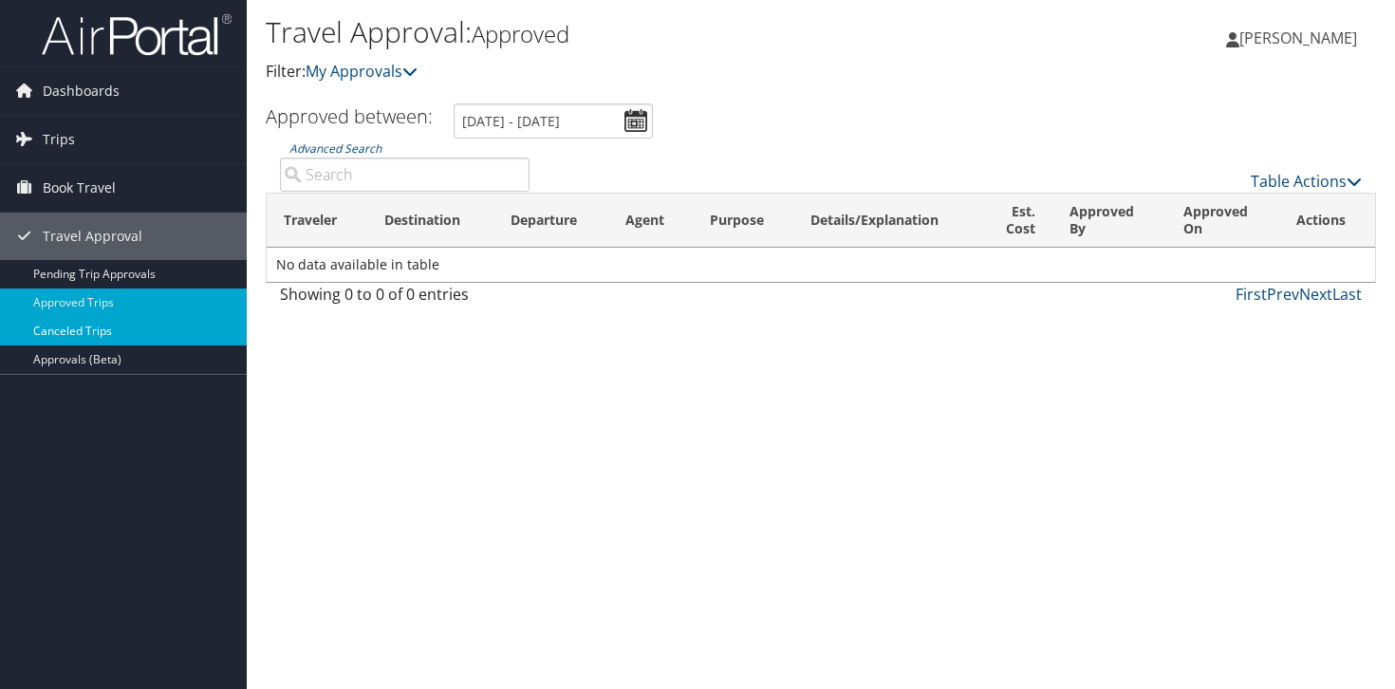
click at [104, 337] on link "Canceled Trips" at bounding box center [123, 331] width 247 height 28
